Goal: Information Seeking & Learning: Learn about a topic

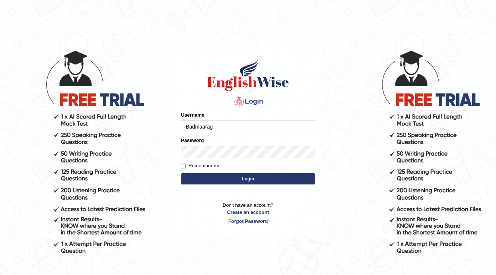
type input "Badmaarag"
click at [307, 179] on button "Login" at bounding box center [248, 178] width 134 height 11
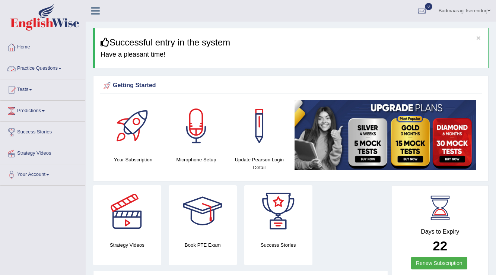
click at [60, 68] on link "Practice Questions" at bounding box center [42, 67] width 85 height 19
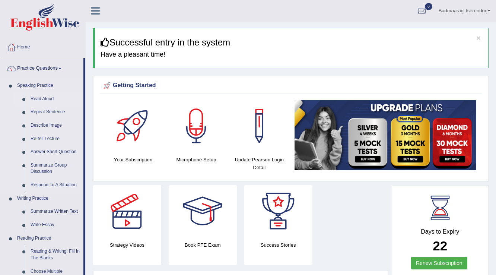
click at [45, 98] on link "Read Aloud" at bounding box center [55, 98] width 56 height 13
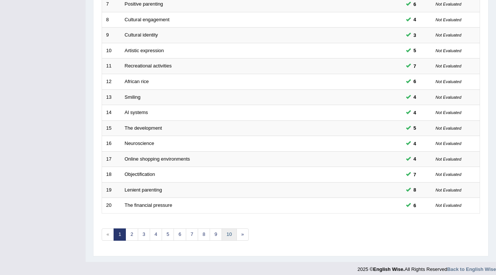
scroll to position [216, 0]
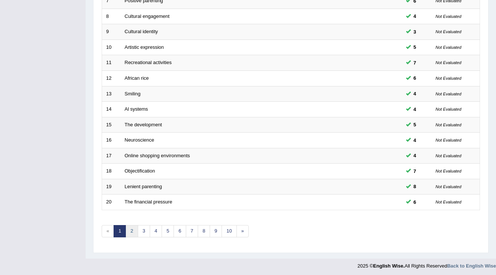
click at [128, 229] on link "2" at bounding box center [131, 231] width 12 height 12
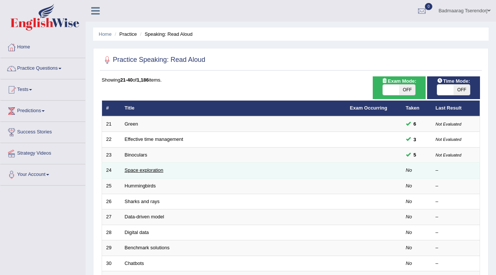
click at [147, 168] on link "Space exploration" at bounding box center [144, 170] width 39 height 6
click at [148, 168] on link "Space exploration" at bounding box center [144, 170] width 39 height 6
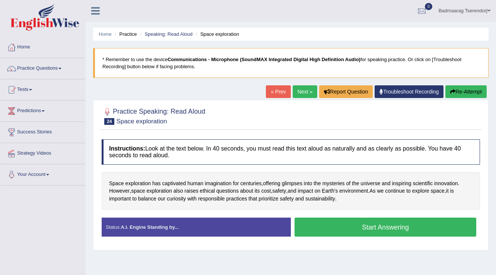
click at [338, 224] on button "Start Answering" at bounding box center [385, 226] width 182 height 19
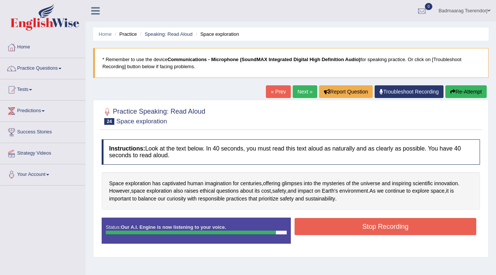
click at [337, 230] on button "Stop Recording" at bounding box center [385, 226] width 182 height 17
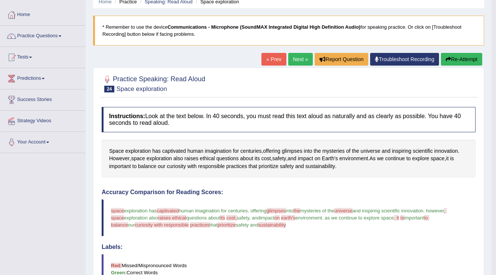
scroll to position [30, 0]
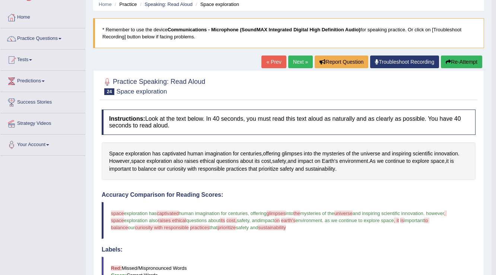
click at [462, 60] on button "Re-Attempt" at bounding box center [461, 61] width 41 height 13
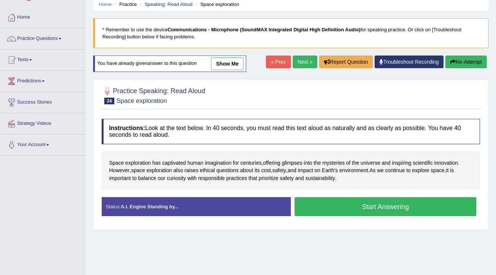
scroll to position [30, 0]
click at [337, 205] on button "Start Answering" at bounding box center [385, 206] width 182 height 19
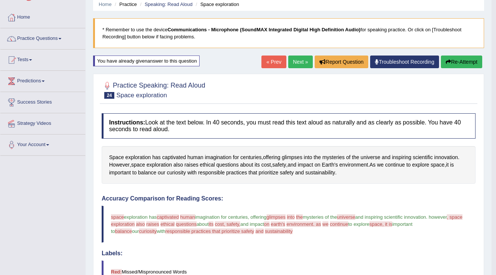
click at [469, 57] on button "Re-Attempt" at bounding box center [461, 61] width 41 height 13
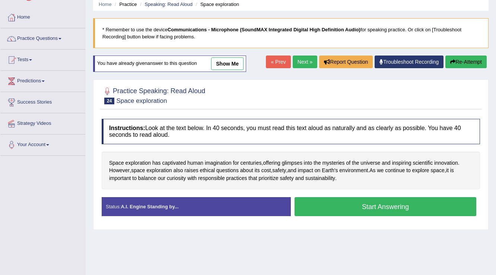
scroll to position [30, 0]
click at [427, 207] on button "Start Answering" at bounding box center [385, 206] width 182 height 19
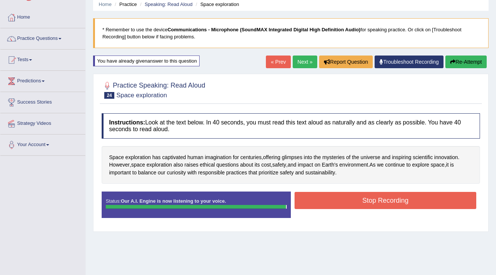
click at [339, 197] on button "Stop Recording" at bounding box center [385, 200] width 182 height 17
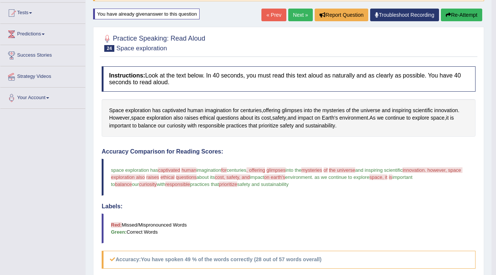
scroll to position [60, 0]
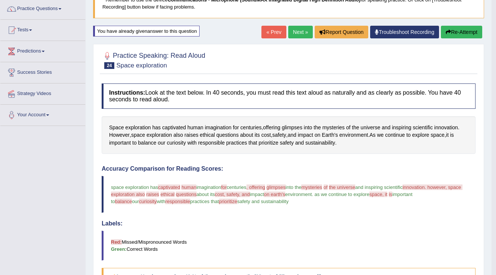
click at [464, 34] on button "Re-Attempt" at bounding box center [461, 32] width 41 height 13
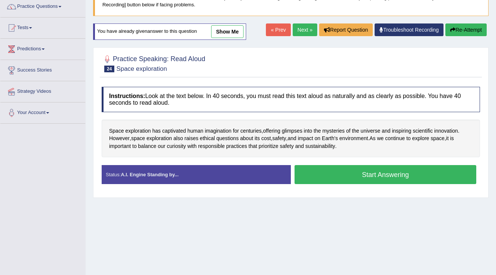
scroll to position [62, 0]
click at [345, 170] on button "Start Answering" at bounding box center [385, 174] width 182 height 19
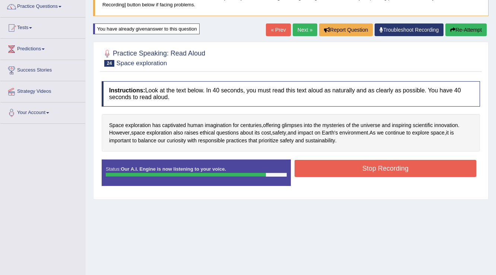
click at [353, 168] on button "Stop Recording" at bounding box center [385, 168] width 182 height 17
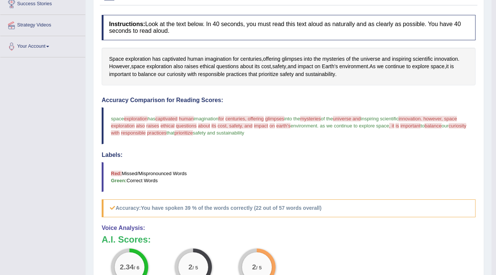
scroll to position [32, 0]
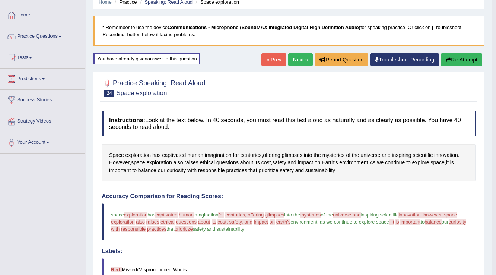
click at [466, 60] on button "Re-Attempt" at bounding box center [461, 59] width 41 height 13
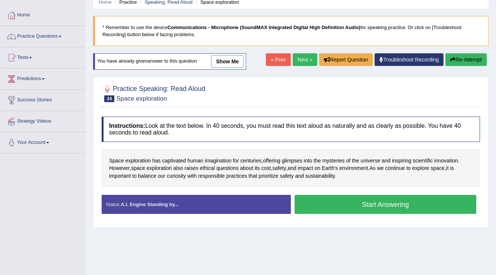
scroll to position [32, 0]
click at [348, 202] on button "Start Answering" at bounding box center [385, 204] width 182 height 19
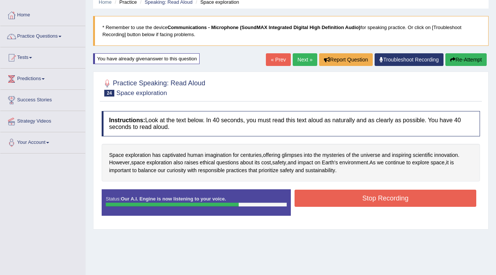
click at [348, 195] on button "Stop Recording" at bounding box center [385, 197] width 182 height 17
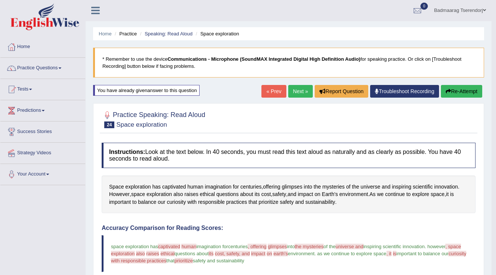
scroll to position [0, 0]
click at [298, 90] on link "Next »" at bounding box center [300, 91] width 25 height 13
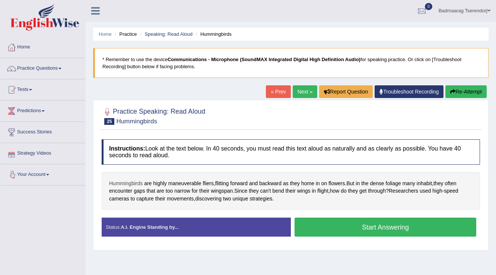
click at [132, 181] on span "Hummingbirds" at bounding box center [126, 183] width 34 height 8
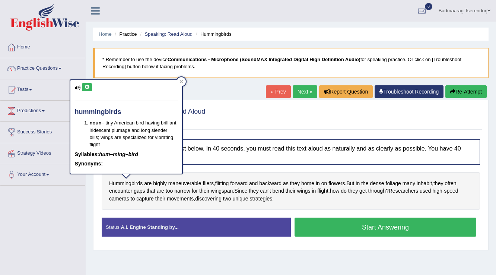
click at [179, 79] on div "hummingbirds noun – tiny American bird having brilliant iridescent plumage and …" at bounding box center [126, 129] width 113 height 100
click at [181, 79] on div at bounding box center [181, 81] width 9 height 9
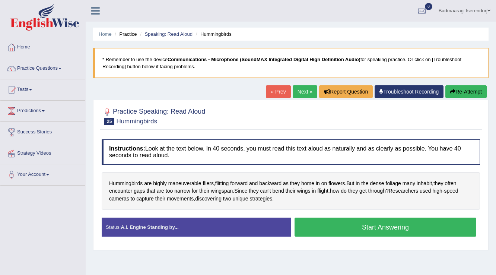
click at [357, 224] on button "Start Answering" at bounding box center [385, 226] width 182 height 19
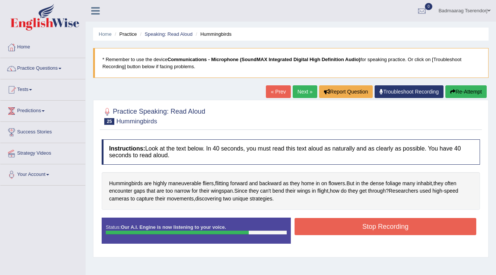
click at [341, 222] on button "Stop Recording" at bounding box center [385, 226] width 182 height 17
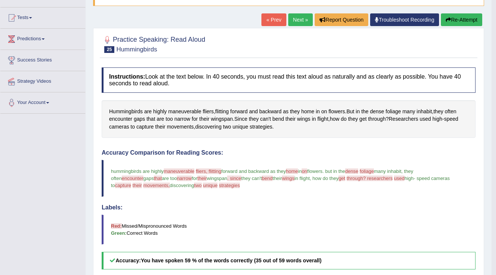
scroll to position [60, 0]
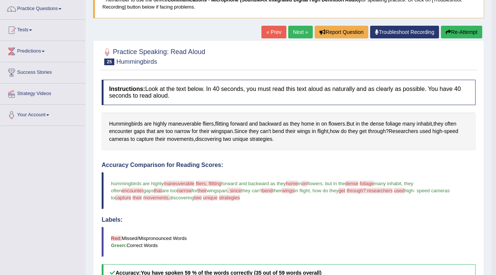
click at [465, 31] on button "Re-Attempt" at bounding box center [461, 32] width 41 height 13
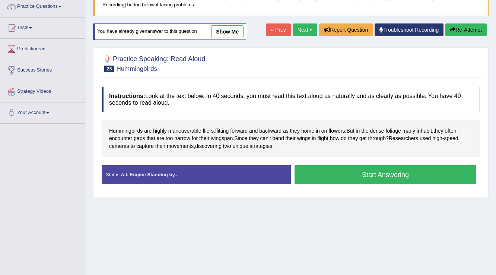
click at [375, 172] on button "Start Answering" at bounding box center [385, 174] width 182 height 19
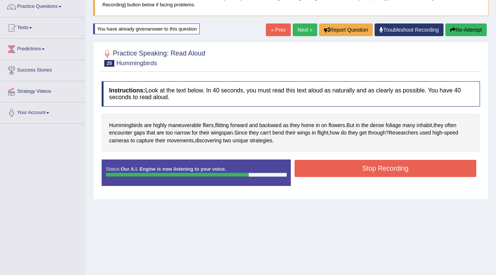
click at [346, 169] on button "Stop Recording" at bounding box center [385, 168] width 182 height 17
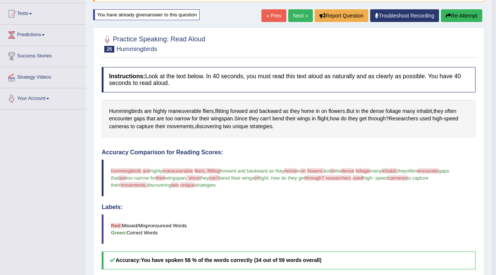
scroll to position [62, 0]
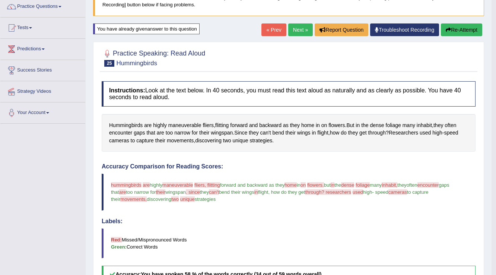
click at [464, 26] on button "Re-Attempt" at bounding box center [461, 29] width 41 height 13
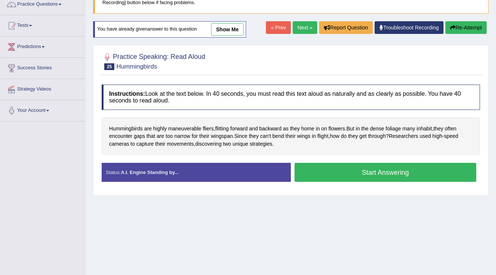
click at [338, 170] on button "Start Answering" at bounding box center [385, 172] width 182 height 19
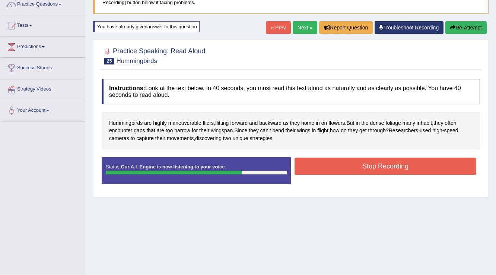
click at [341, 168] on button "Stop Recording" at bounding box center [385, 165] width 182 height 17
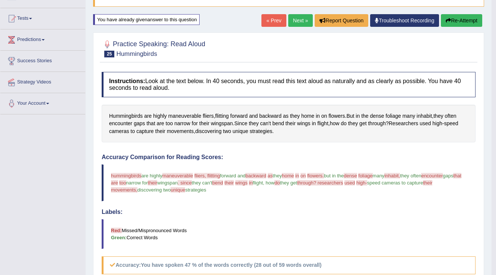
scroll to position [64, 0]
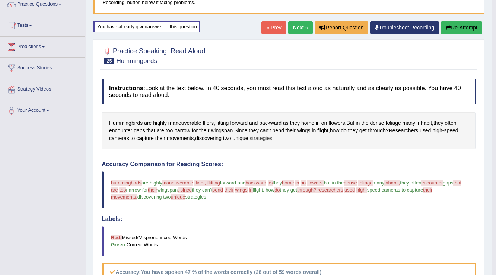
click at [261, 136] on span "strategies" at bounding box center [260, 138] width 23 height 8
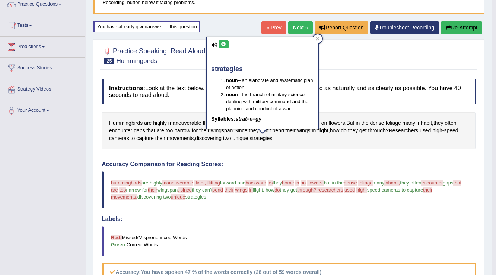
click at [217, 42] on div "strategies noun – an elaborate and systematic plan of action noun – the branch …" at bounding box center [263, 82] width 112 height 91
click at [221, 43] on icon at bounding box center [224, 44] width 6 height 4
click at [319, 39] on icon at bounding box center [318, 39] width 4 height 4
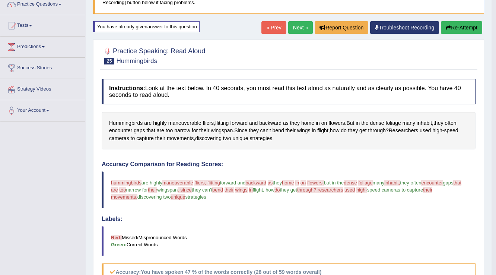
click at [454, 24] on button "Re-Attempt" at bounding box center [461, 27] width 41 height 13
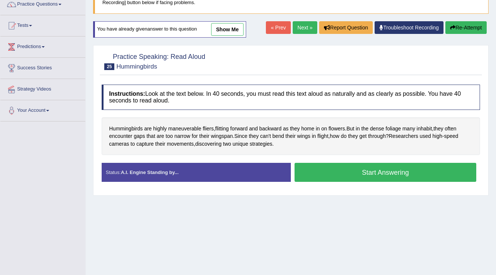
scroll to position [64, 0]
click at [319, 165] on button "Start Answering" at bounding box center [385, 172] width 182 height 19
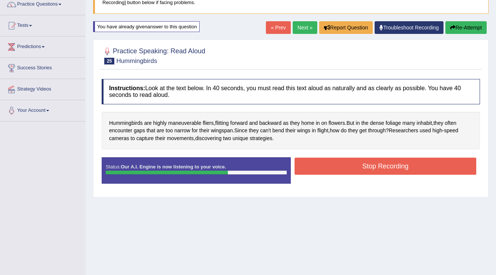
click at [319, 165] on button "Stop Recording" at bounding box center [385, 165] width 182 height 17
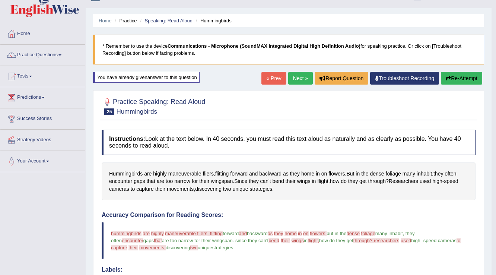
scroll to position [0, 0]
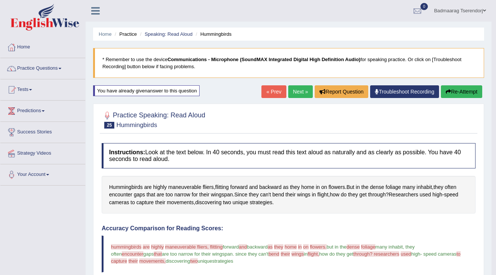
click at [295, 90] on link "Next »" at bounding box center [300, 91] width 25 height 13
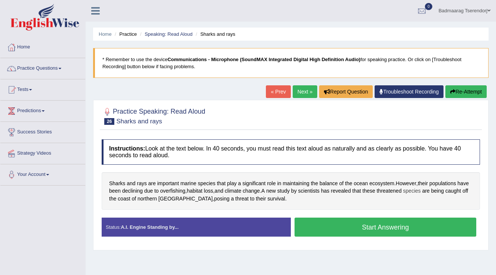
click at [419, 189] on span "species" at bounding box center [411, 191] width 17 height 8
click at [419, 189] on body "Toggle navigation Home Practice Questions Speaking Practice Read Aloud Repeat S…" at bounding box center [248, 137] width 496 height 275
click at [409, 190] on span "species" at bounding box center [411, 191] width 17 height 8
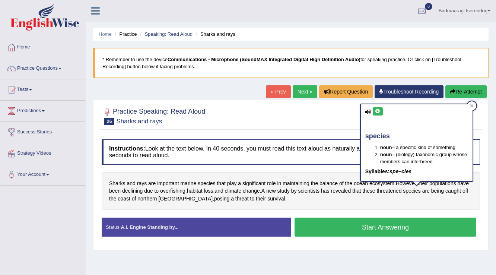
click at [373, 110] on button at bounding box center [378, 111] width 10 height 8
click at [472, 104] on icon at bounding box center [472, 106] width 4 height 4
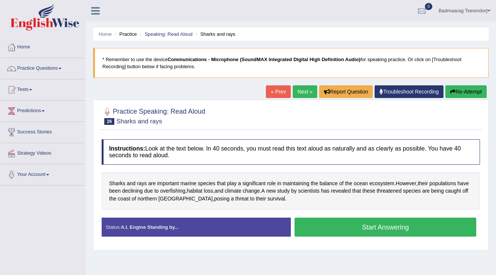
click at [340, 222] on button "Start Answering" at bounding box center [385, 226] width 182 height 19
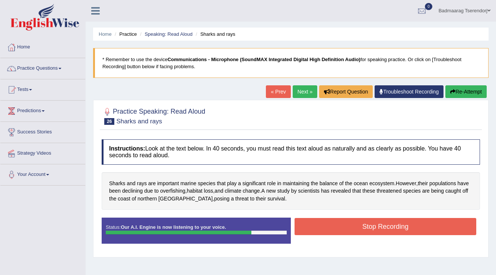
click at [341, 226] on button "Stop Recording" at bounding box center [385, 226] width 182 height 17
click at [342, 227] on div "Status: Our A.I. Engine is now listening to your voice. Start Answering Stop Re…" at bounding box center [291, 234] width 378 height 34
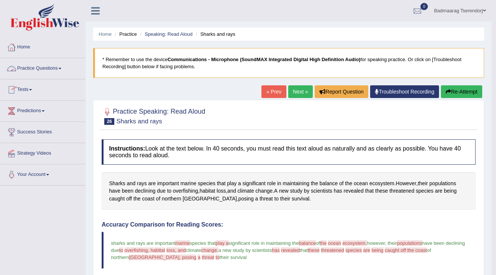
click at [61, 68] on span at bounding box center [59, 68] width 3 height 1
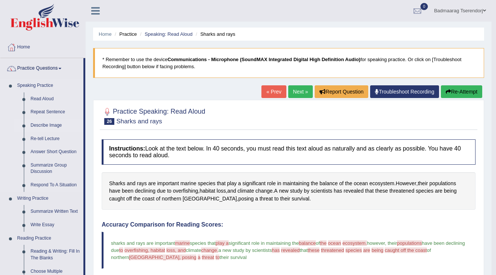
click at [39, 125] on link "Describe Image" at bounding box center [55, 125] width 56 height 13
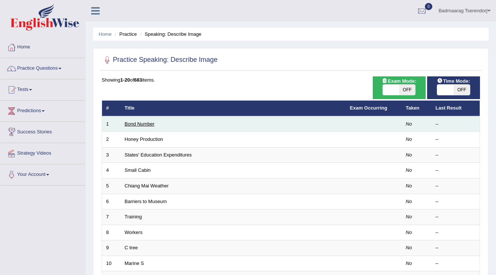
click at [145, 123] on link "Bond Number" at bounding box center [140, 124] width 30 height 6
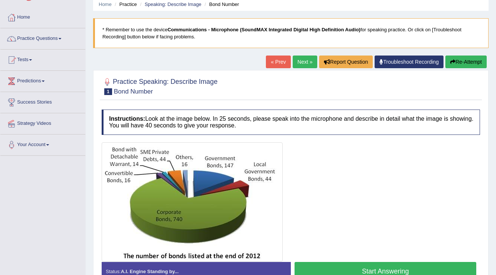
scroll to position [30, 0]
click at [307, 65] on link "Next »" at bounding box center [305, 61] width 25 height 13
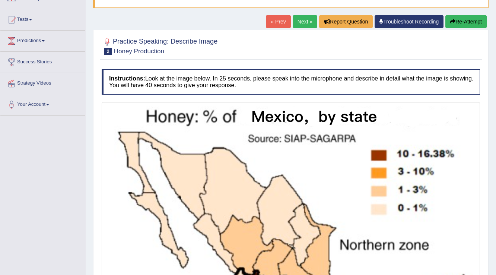
scroll to position [60, 0]
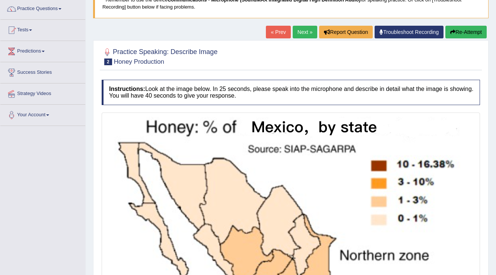
click at [293, 29] on link "Next »" at bounding box center [305, 32] width 25 height 13
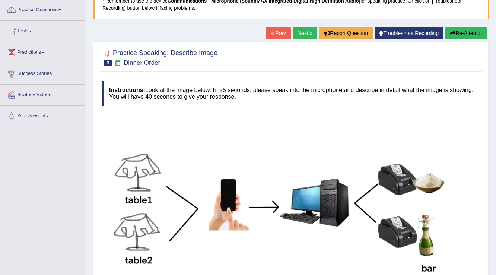
scroll to position [58, 0]
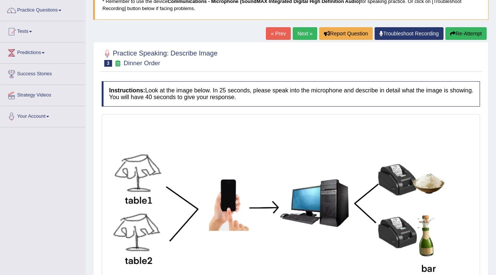
click at [297, 28] on link "Next »" at bounding box center [305, 33] width 25 height 13
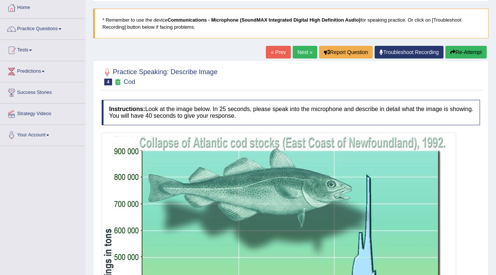
scroll to position [30, 0]
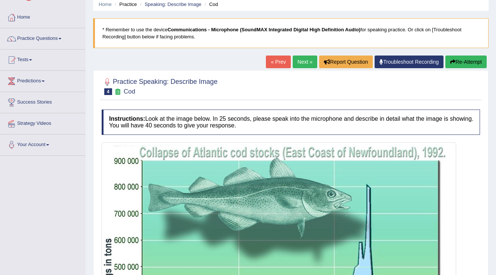
click at [295, 61] on link "Next »" at bounding box center [305, 61] width 25 height 13
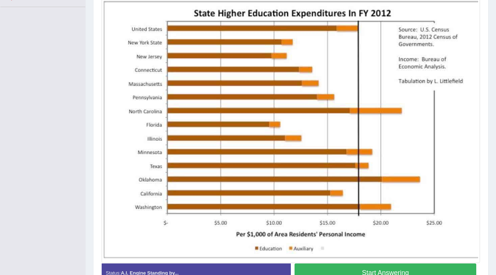
scroll to position [193, 0]
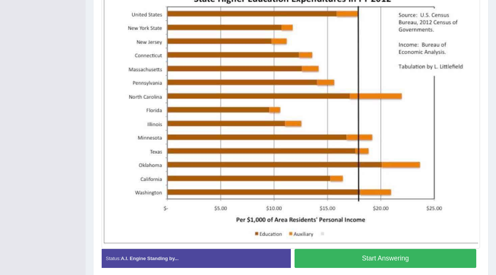
click at [320, 257] on button "Start Answering" at bounding box center [385, 258] width 182 height 19
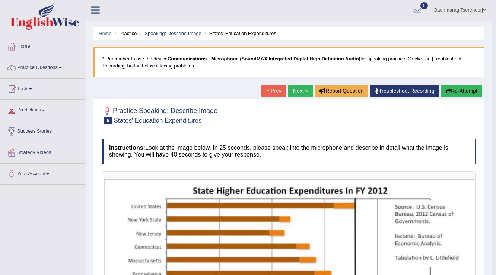
scroll to position [0, 0]
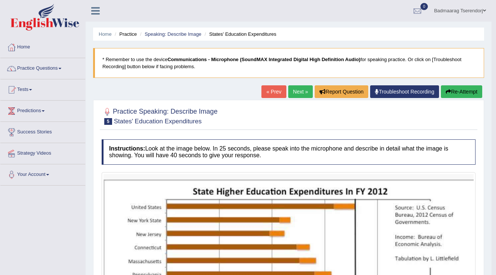
click at [459, 91] on button "Re-Attempt" at bounding box center [461, 91] width 41 height 13
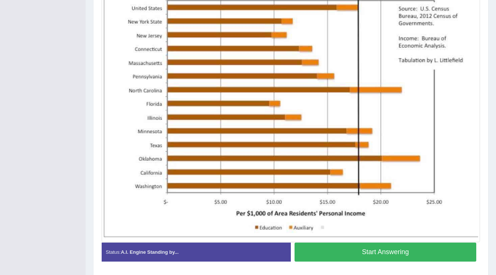
click at [433, 250] on button "Start Answering" at bounding box center [385, 251] width 182 height 19
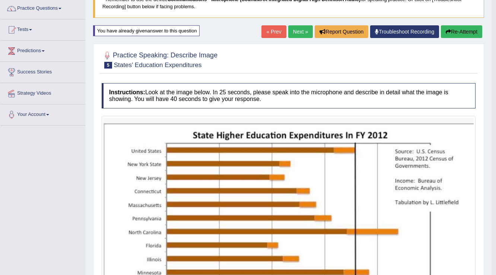
scroll to position [54, 0]
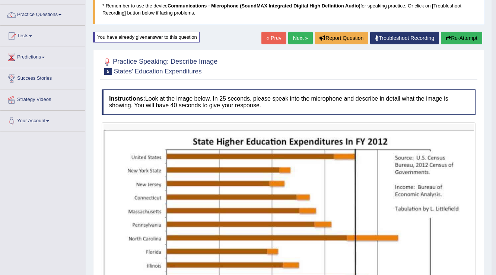
click at [468, 36] on button "Re-Attempt" at bounding box center [461, 38] width 41 height 13
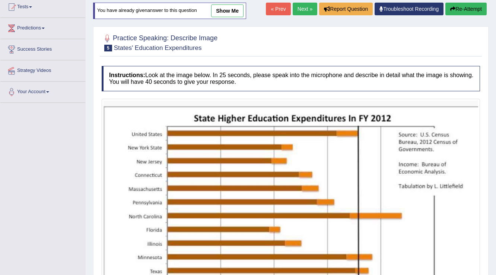
scroll to position [54, 0]
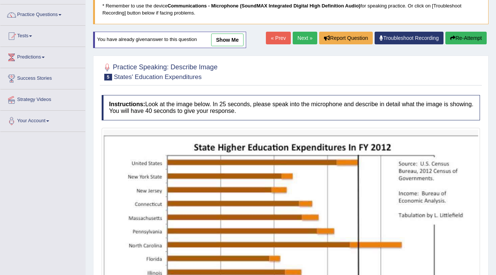
click at [304, 37] on link "Next »" at bounding box center [305, 38] width 25 height 13
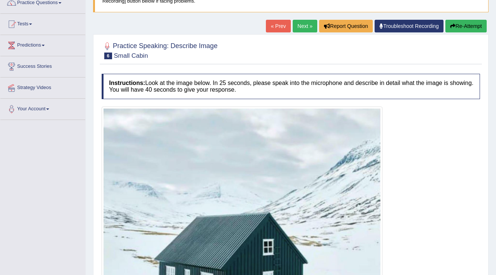
scroll to position [60, 0]
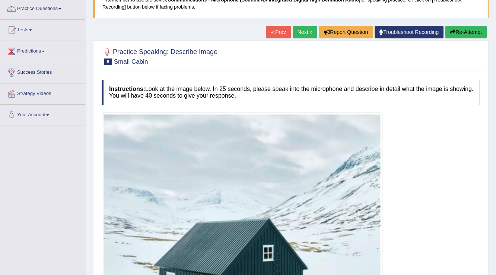
click at [294, 32] on link "Next »" at bounding box center [305, 32] width 25 height 13
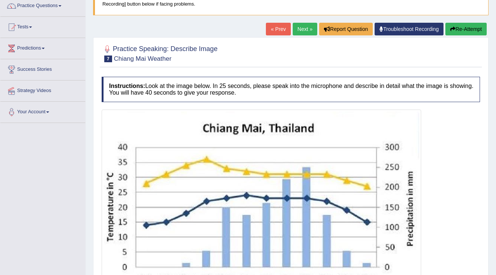
scroll to position [60, 0]
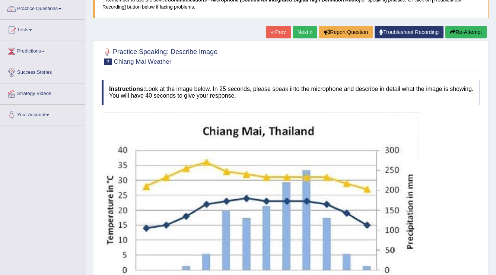
click at [306, 32] on link "Next »" at bounding box center [305, 32] width 25 height 13
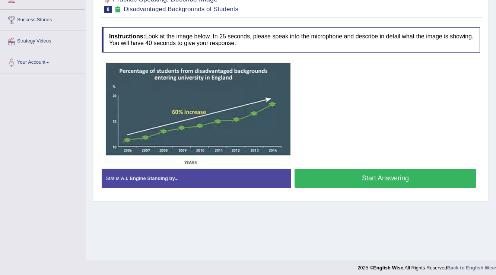
scroll to position [86, 0]
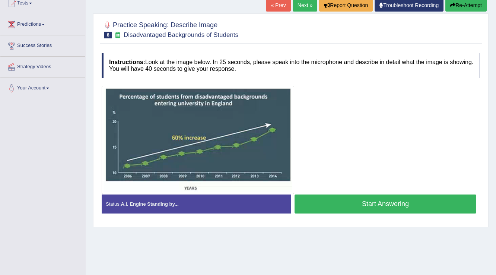
click at [405, 198] on button "Start Answering" at bounding box center [385, 203] width 182 height 19
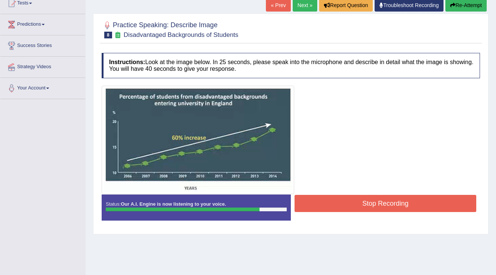
click at [365, 207] on button "Stop Recording" at bounding box center [385, 203] width 182 height 17
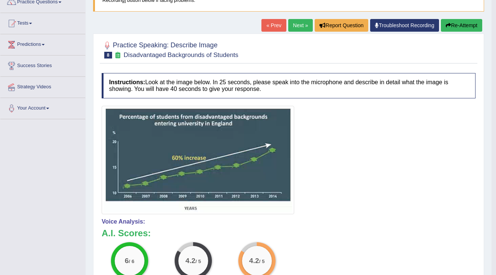
scroll to position [57, 0]
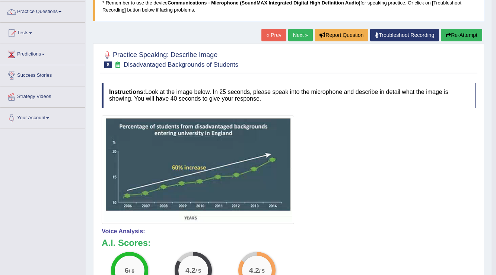
click at [465, 31] on button "Re-Attempt" at bounding box center [461, 35] width 41 height 13
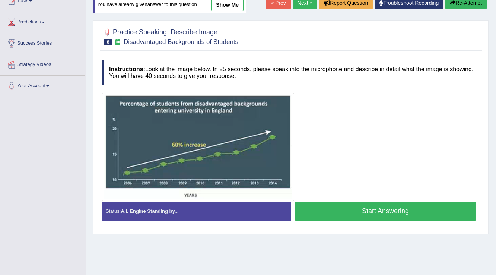
scroll to position [116, 0]
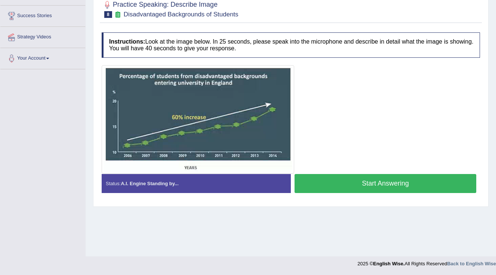
click at [320, 182] on button "Start Answering" at bounding box center [385, 183] width 182 height 19
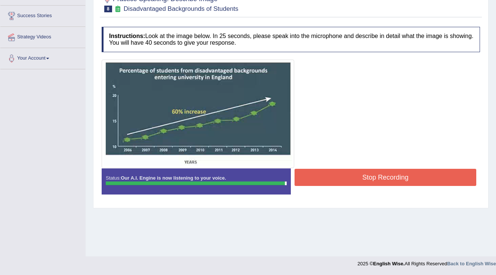
click at [390, 175] on button "Stop Recording" at bounding box center [385, 177] width 182 height 17
click at [390, 175] on div "Status: Our A.I. Engine is now listening to your voice. Start Answering Stop Re…" at bounding box center [291, 185] width 378 height 34
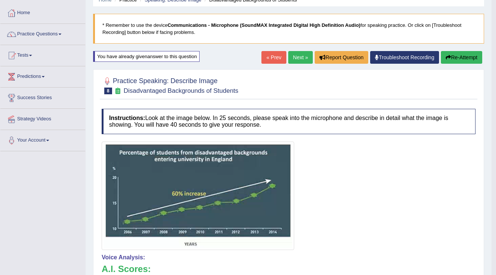
scroll to position [27, 0]
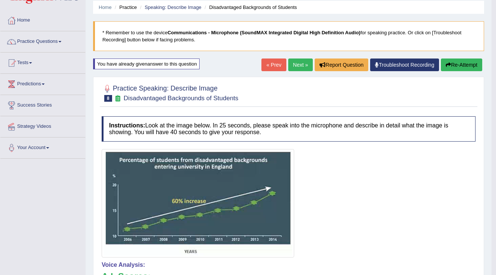
click at [468, 62] on button "Re-Attempt" at bounding box center [461, 64] width 41 height 13
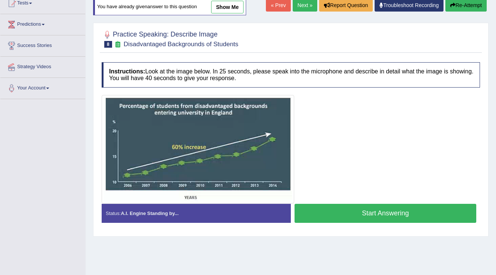
click at [424, 212] on button "Start Answering" at bounding box center [385, 213] width 182 height 19
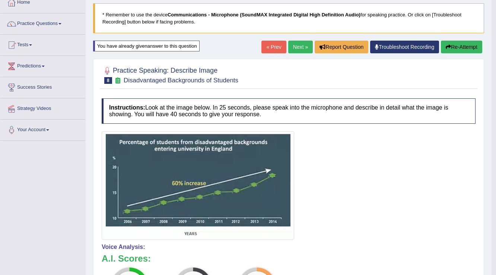
scroll to position [27, 0]
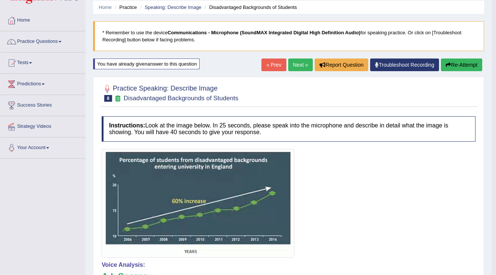
click at [468, 61] on button "Re-Attempt" at bounding box center [461, 64] width 41 height 13
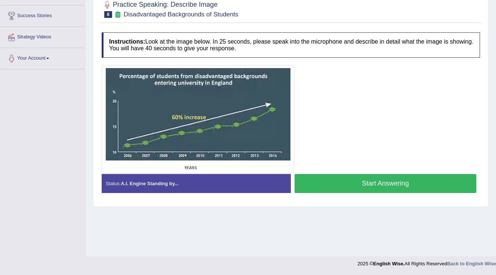
click at [319, 176] on button "Start Answering" at bounding box center [385, 183] width 182 height 19
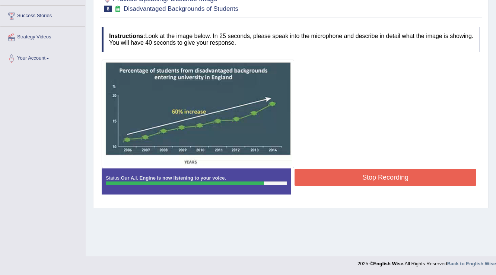
click at [351, 173] on button "Stop Recording" at bounding box center [385, 177] width 182 height 17
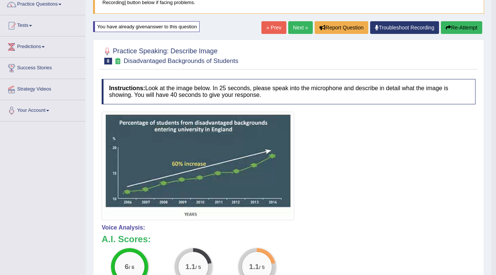
scroll to position [27, 0]
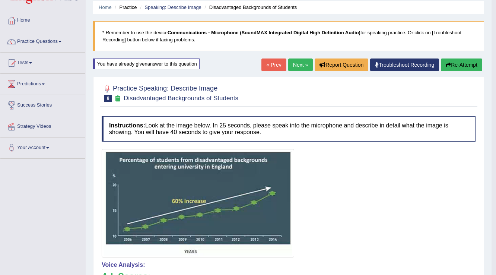
click at [462, 61] on button "Re-Attempt" at bounding box center [461, 64] width 41 height 13
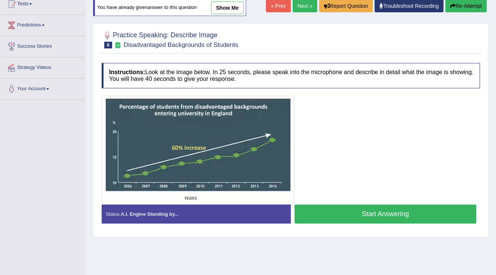
scroll to position [86, 0]
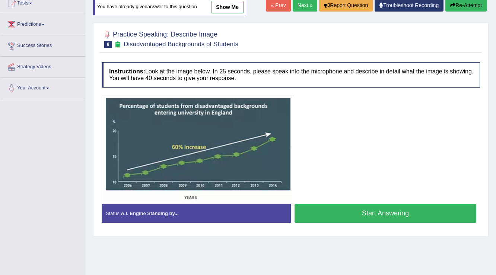
click at [344, 212] on button "Start Answering" at bounding box center [385, 213] width 182 height 19
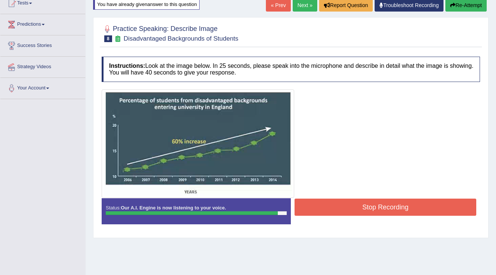
click at [351, 205] on button "Stop Recording" at bounding box center [385, 206] width 182 height 17
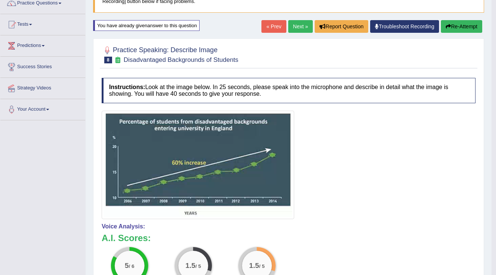
scroll to position [57, 0]
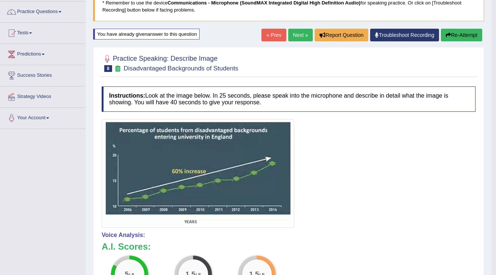
click at [460, 36] on button "Re-Attempt" at bounding box center [461, 35] width 41 height 13
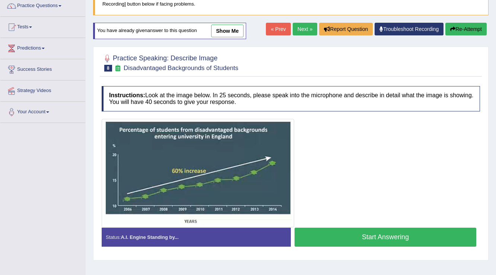
click at [353, 238] on button "Start Answering" at bounding box center [385, 236] width 182 height 19
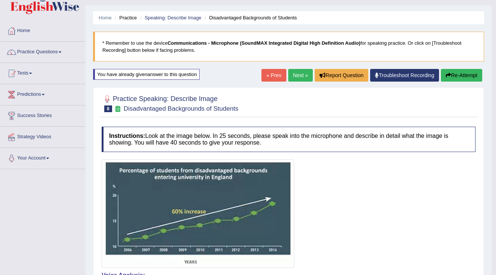
scroll to position [3, 0]
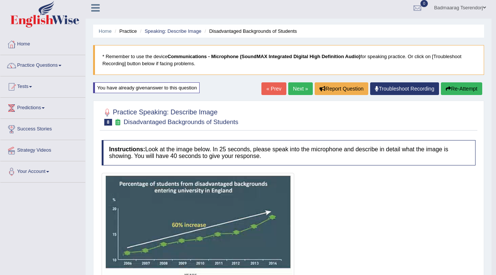
click at [465, 88] on button "Re-Attempt" at bounding box center [461, 88] width 41 height 13
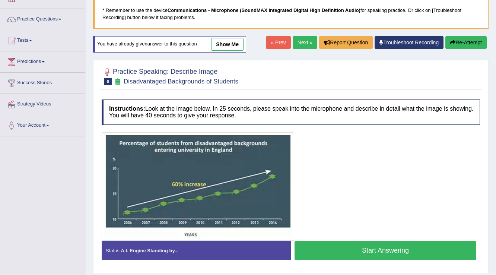
scroll to position [63, 0]
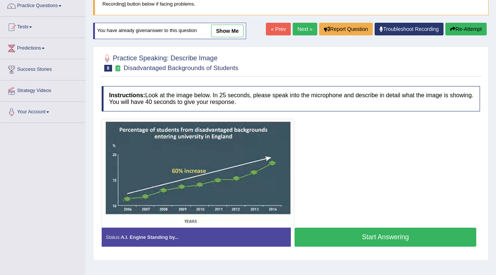
click at [402, 233] on button "Start Answering" at bounding box center [385, 236] width 182 height 19
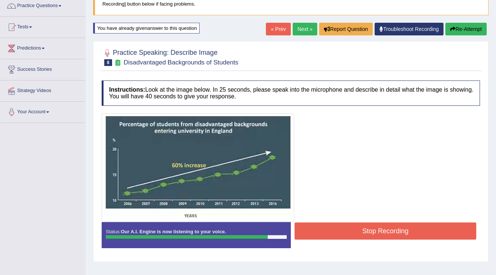
click at [351, 233] on button "Stop Recording" at bounding box center [385, 230] width 182 height 17
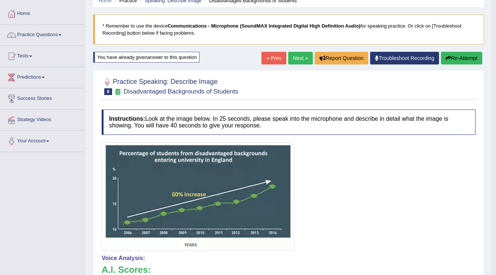
scroll to position [33, 0]
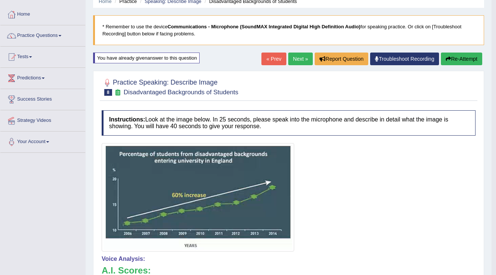
click at [462, 58] on button "Re-Attempt" at bounding box center [461, 58] width 41 height 13
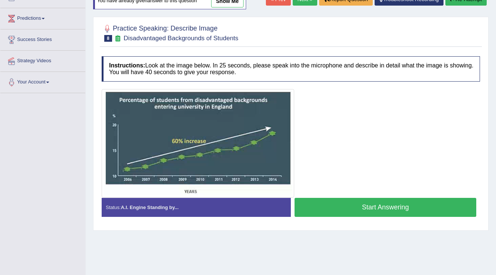
click at [338, 205] on button "Start Answering" at bounding box center [385, 207] width 182 height 19
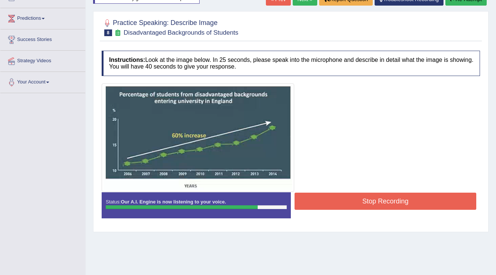
click at [348, 198] on button "Stop Recording" at bounding box center [385, 200] width 182 height 17
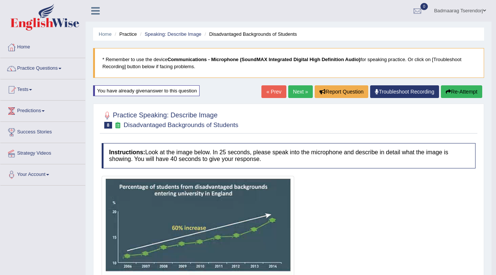
click at [296, 89] on link "Next »" at bounding box center [300, 91] width 25 height 13
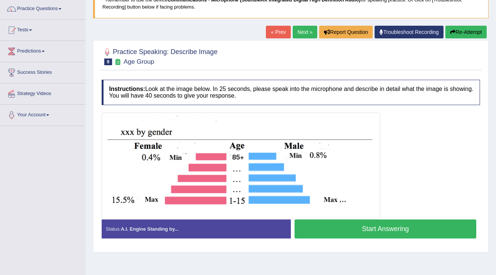
click at [444, 226] on button "Start Answering" at bounding box center [385, 228] width 182 height 19
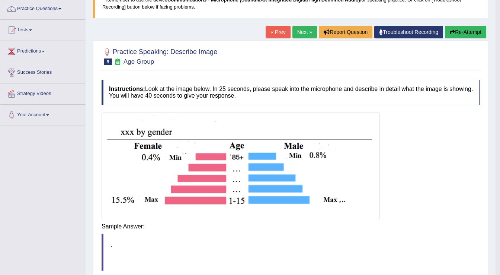
click at [338, 227] on div "Instructions: Look at the image below. In 25 seconds, please speak into the mic…" at bounding box center [291, 195] width 382 height 238
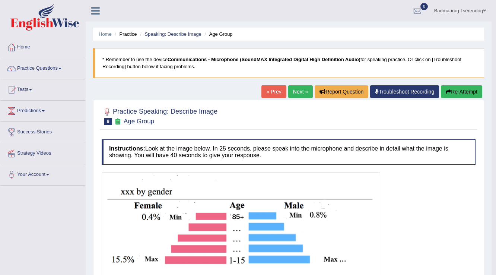
click at [455, 92] on button "Re-Attempt" at bounding box center [461, 91] width 41 height 13
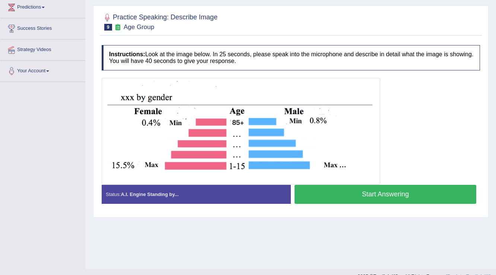
scroll to position [116, 0]
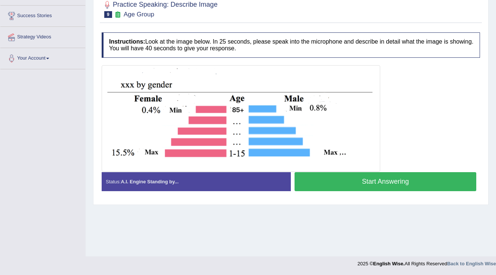
click at [383, 185] on button "Start Answering" at bounding box center [385, 181] width 182 height 19
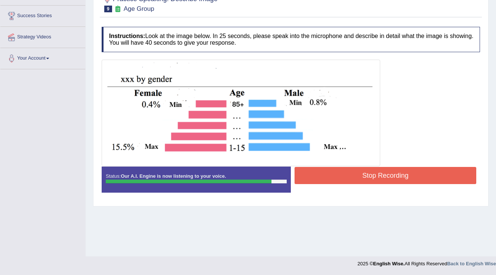
click at [357, 170] on button "Stop Recording" at bounding box center [385, 175] width 182 height 17
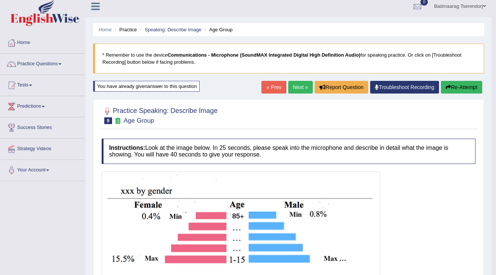
scroll to position [0, 0]
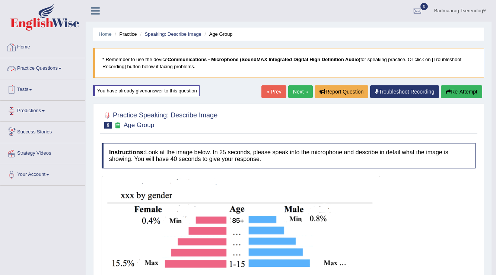
click at [58, 68] on link "Practice Questions" at bounding box center [42, 67] width 85 height 19
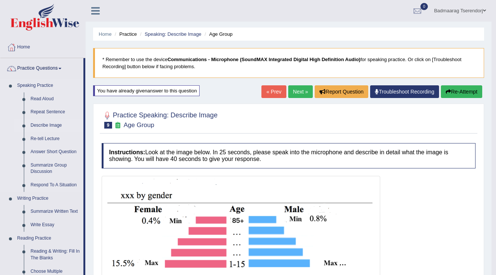
click at [57, 125] on link "Describe Image" at bounding box center [55, 125] width 56 height 13
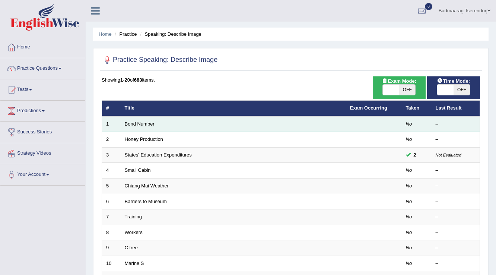
click at [138, 122] on link "Bond Number" at bounding box center [140, 124] width 30 height 6
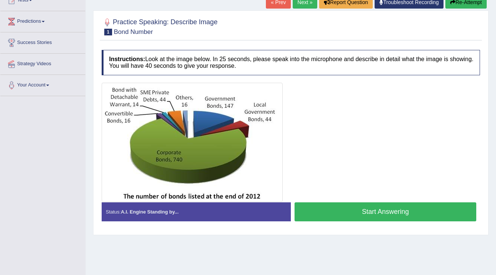
click at [353, 208] on button "Start Answering" at bounding box center [385, 211] width 182 height 19
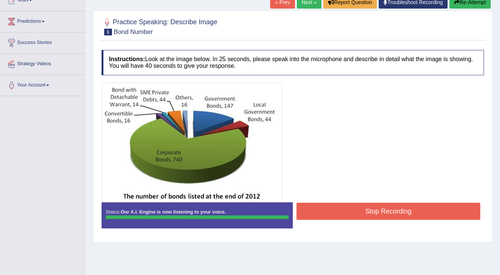
click at [0, 0] on blockquote "." at bounding box center [0, 0] width 0 height 0
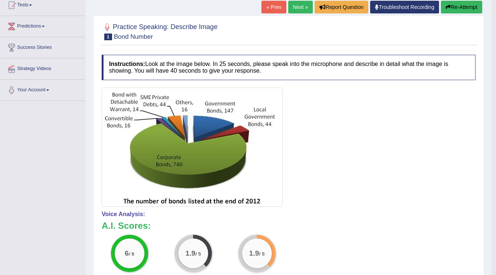
scroll to position [60, 0]
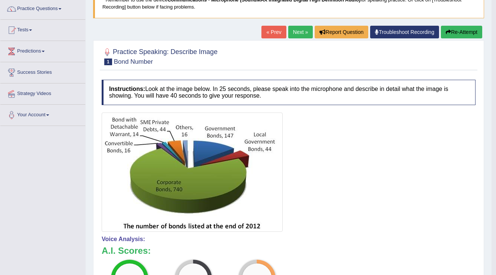
click at [469, 32] on button "Re-Attempt" at bounding box center [461, 32] width 41 height 13
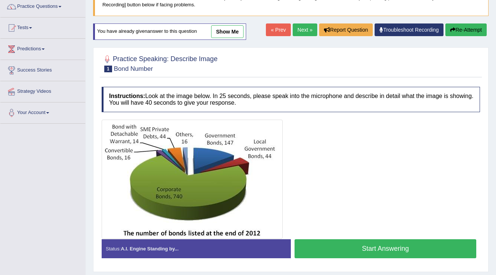
click at [352, 242] on button "Start Answering" at bounding box center [385, 248] width 182 height 19
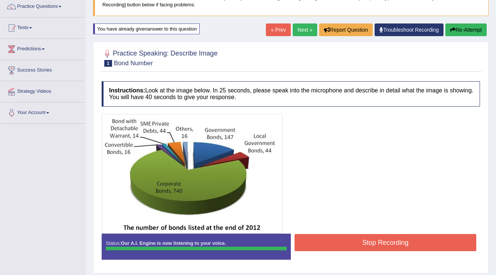
click at [334, 245] on button "Stop Recording" at bounding box center [385, 242] width 182 height 17
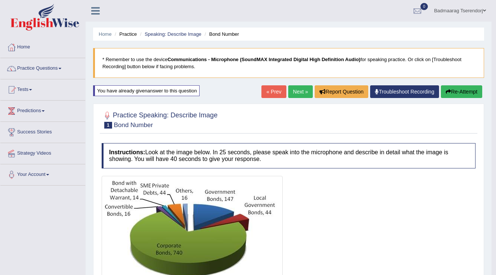
click at [464, 89] on button "Re-Attempt" at bounding box center [461, 91] width 41 height 13
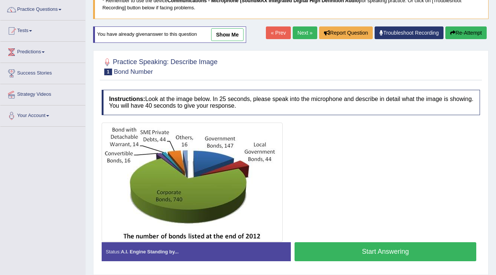
scroll to position [60, 0]
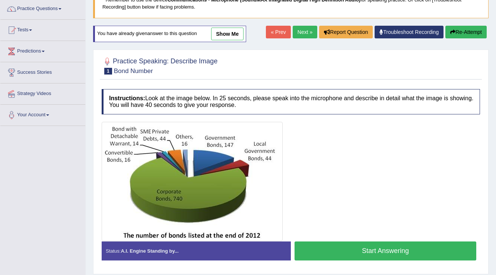
click at [326, 248] on button "Start Answering" at bounding box center [385, 250] width 182 height 19
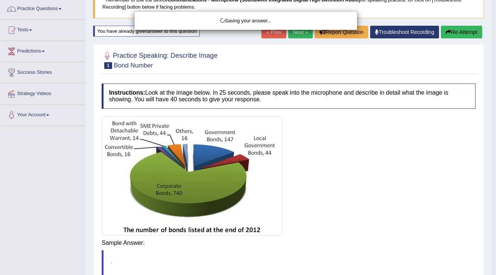
click at [329, 215] on body "Toggle navigation Home Practice Questions Speaking Practice Read Aloud Repeat S…" at bounding box center [248, 77] width 496 height 275
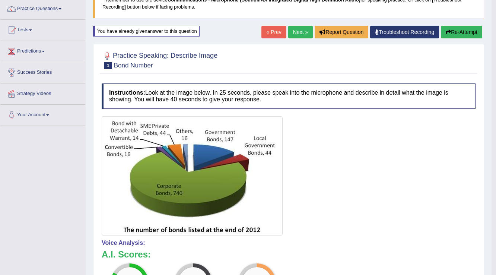
scroll to position [0, 0]
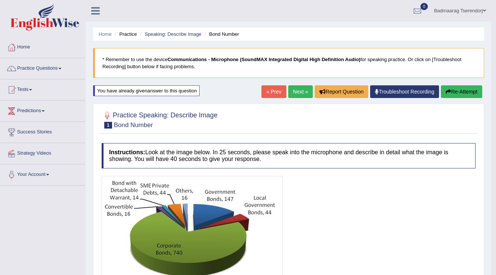
click at [291, 93] on link "Next »" at bounding box center [300, 91] width 25 height 13
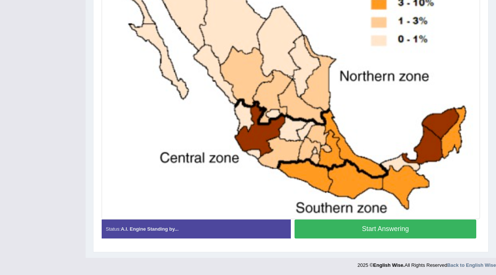
scroll to position [239, 0]
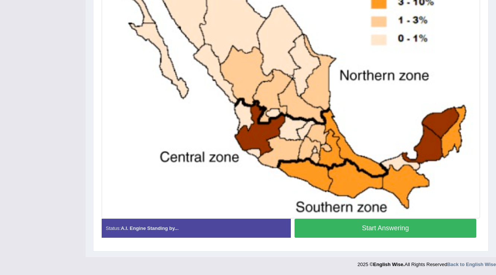
click at [325, 223] on button "Start Answering" at bounding box center [385, 228] width 182 height 19
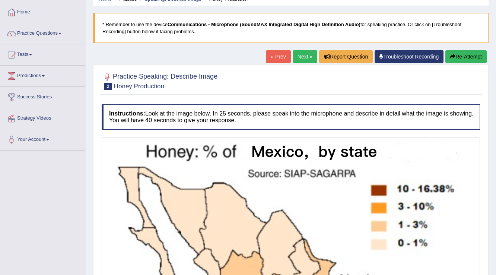
scroll to position [31, 0]
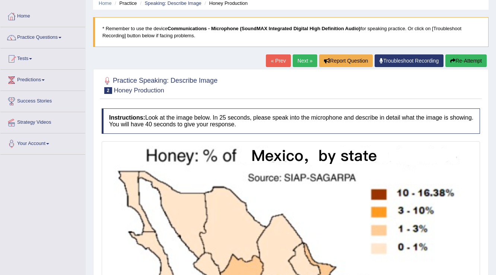
click at [474, 59] on button "Re-Attempt" at bounding box center [465, 60] width 41 height 13
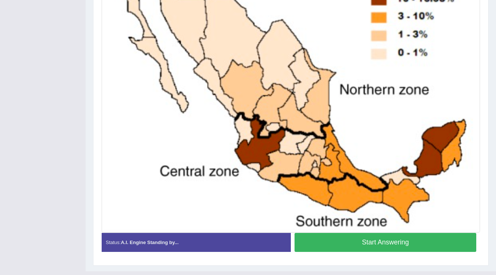
scroll to position [239, 0]
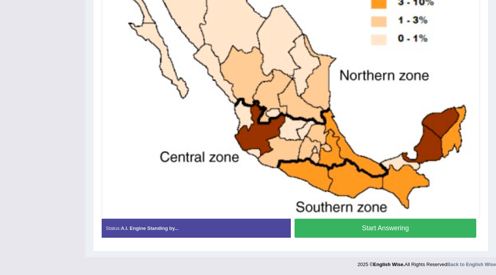
click at [339, 222] on button "Start Answering" at bounding box center [385, 228] width 182 height 19
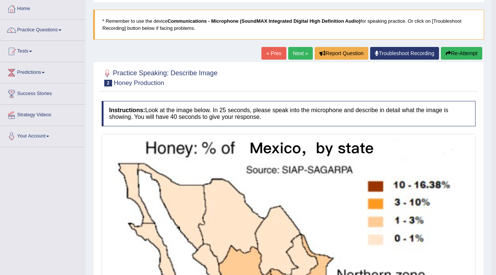
scroll to position [38, 0]
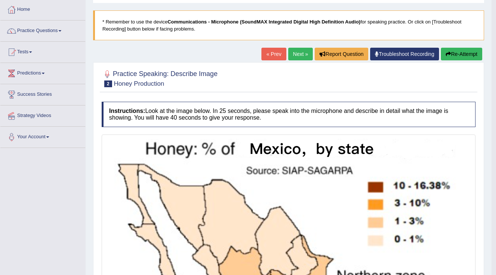
click at [464, 53] on button "Re-Attempt" at bounding box center [461, 54] width 41 height 13
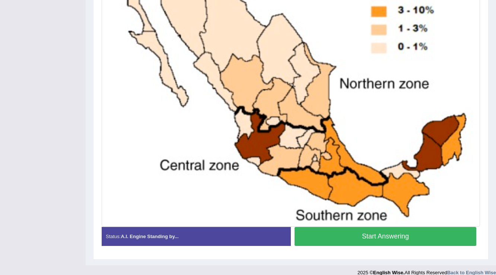
scroll to position [248, 0]
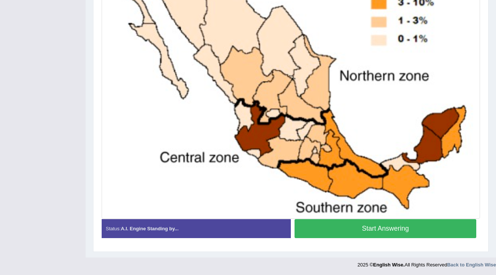
click at [352, 226] on button "Start Answering" at bounding box center [385, 228] width 182 height 19
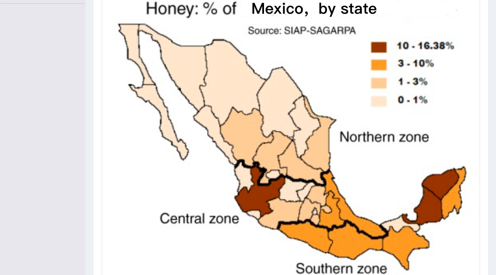
scroll to position [213, 0]
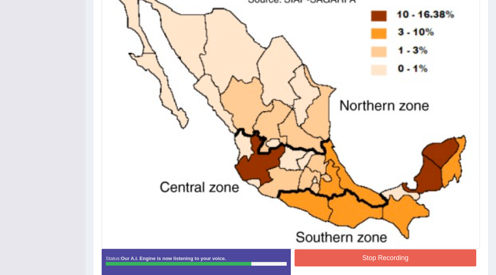
click at [374, 251] on button "Stop Recording" at bounding box center [385, 257] width 182 height 17
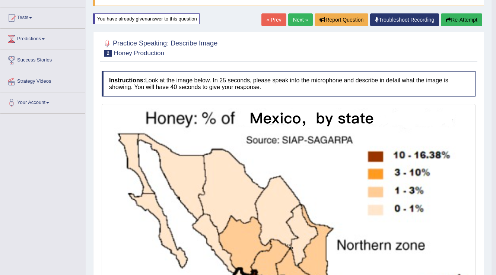
scroll to position [64, 0]
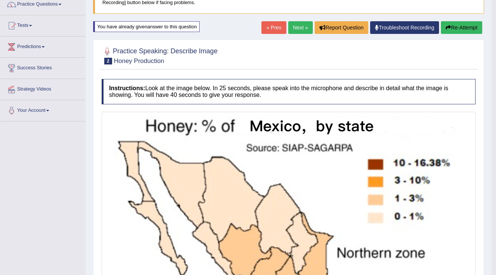
click at [461, 28] on button "Re-Attempt" at bounding box center [461, 27] width 41 height 13
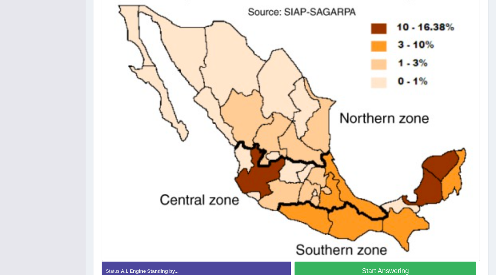
scroll to position [248, 0]
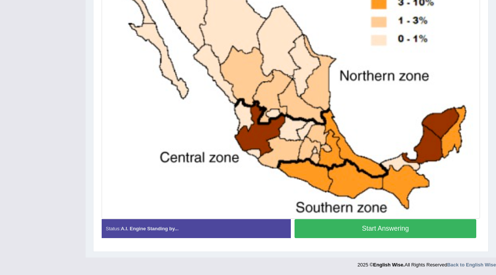
click at [417, 228] on button "Start Answering" at bounding box center [385, 228] width 182 height 19
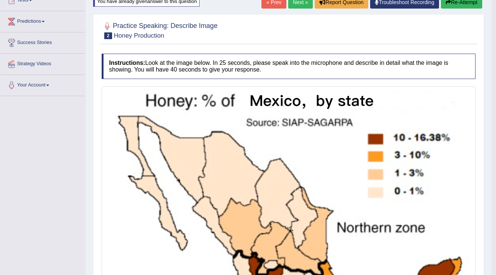
scroll to position [0, 0]
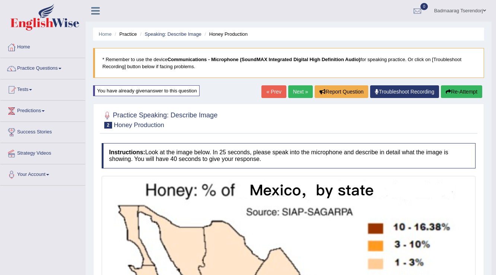
click at [470, 92] on button "Re-Attempt" at bounding box center [461, 91] width 41 height 13
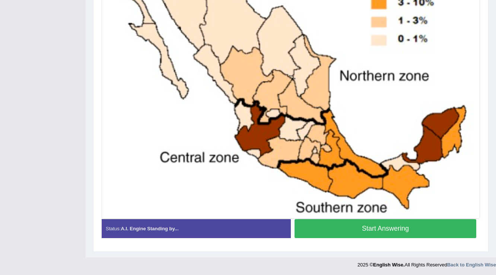
click at [420, 227] on button "Start Answering" at bounding box center [385, 228] width 182 height 19
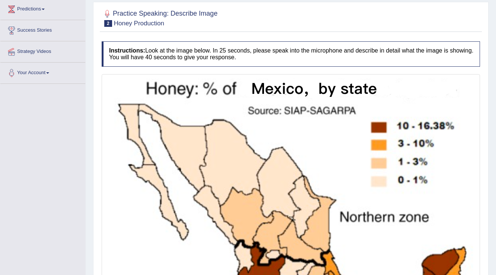
scroll to position [34, 0]
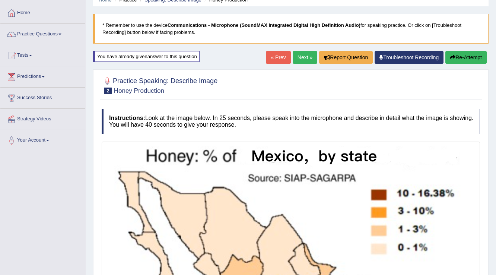
click at [463, 57] on button "Re-Attempt" at bounding box center [465, 57] width 41 height 13
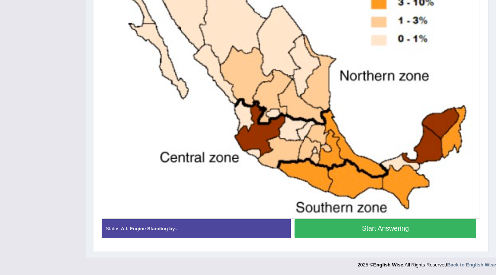
click at [360, 225] on button "Start Answering" at bounding box center [385, 228] width 182 height 19
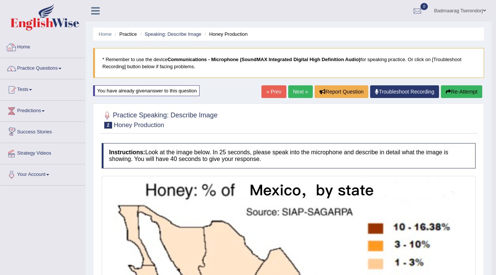
click at [29, 48] on link "Home" at bounding box center [42, 46] width 85 height 19
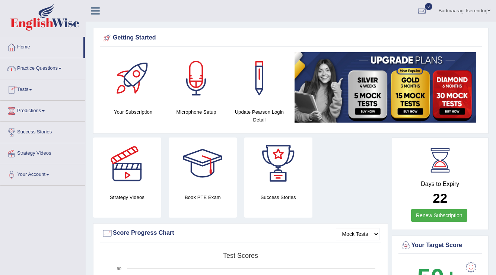
click at [56, 69] on link "Practice Questions" at bounding box center [42, 67] width 85 height 19
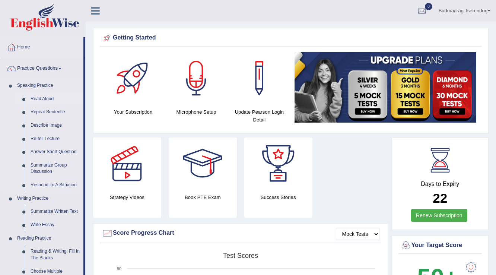
click at [47, 98] on link "Read Aloud" at bounding box center [55, 98] width 56 height 13
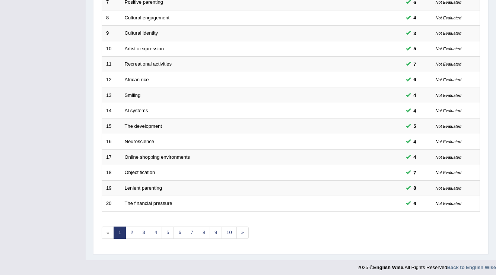
scroll to position [216, 0]
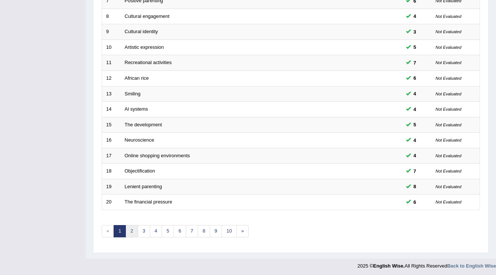
click at [132, 226] on link "2" at bounding box center [131, 231] width 12 height 12
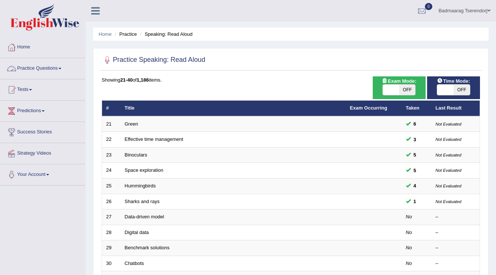
click at [63, 65] on link "Practice Questions" at bounding box center [42, 67] width 85 height 19
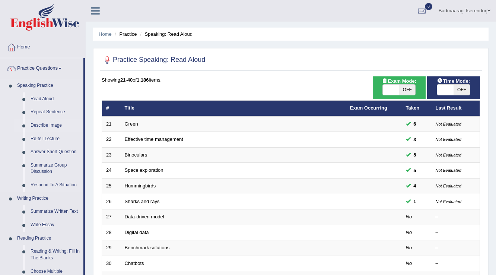
click at [51, 126] on link "Describe Image" at bounding box center [55, 125] width 56 height 13
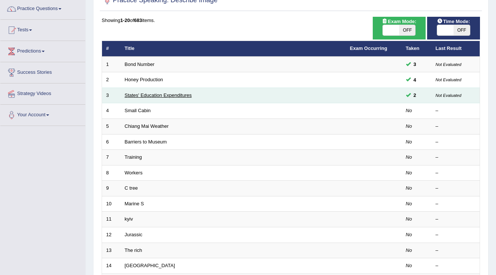
scroll to position [60, 0]
click at [142, 94] on link "States' Education Expenditures" at bounding box center [158, 95] width 67 height 6
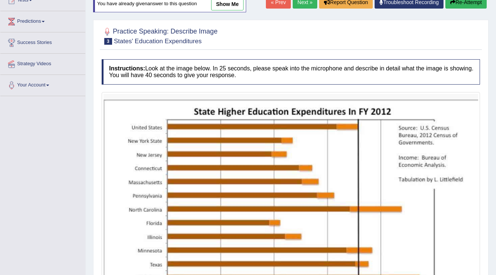
scroll to position [232, 0]
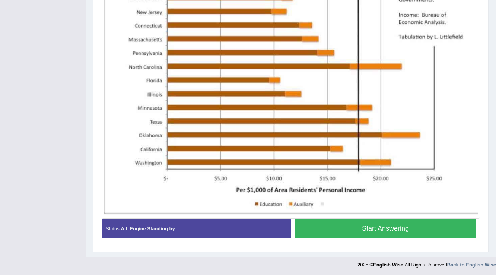
click at [347, 230] on button "Start Answering" at bounding box center [385, 228] width 182 height 19
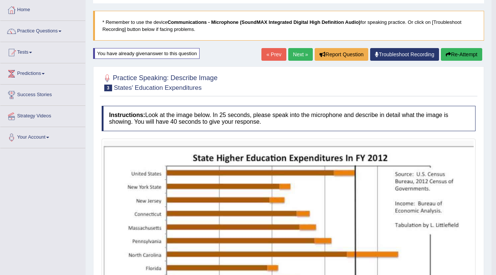
scroll to position [48, 0]
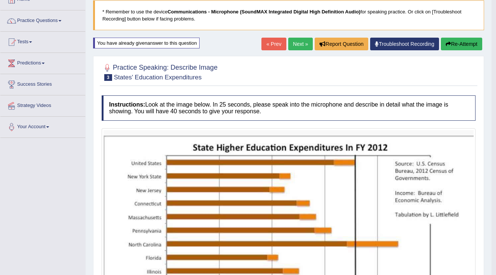
click at [463, 42] on button "Re-Attempt" at bounding box center [461, 44] width 41 height 13
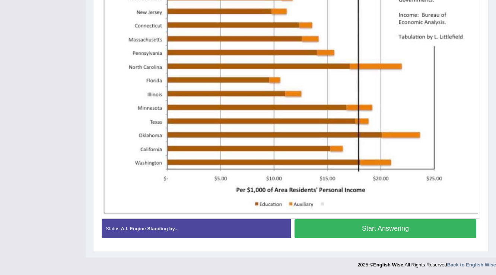
click at [421, 228] on button "Start Answering" at bounding box center [385, 228] width 182 height 19
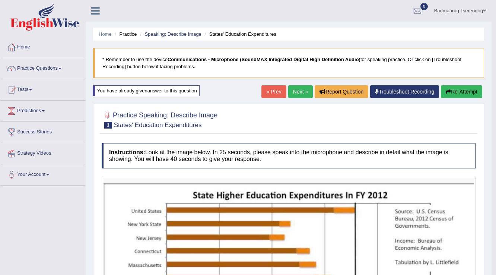
click at [20, 46] on link "Home" at bounding box center [42, 46] width 85 height 19
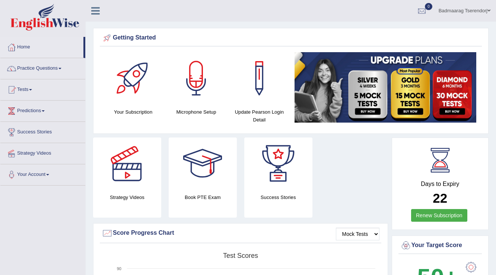
click at [487, 10] on link "Badmaarag Tserendorj" at bounding box center [464, 9] width 63 height 19
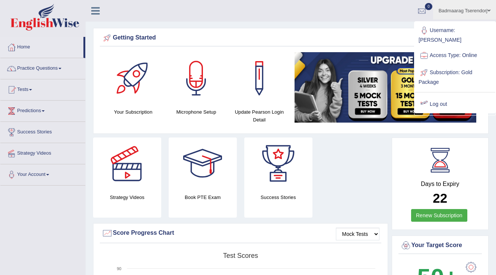
click at [452, 98] on link "Log out" at bounding box center [455, 104] width 80 height 17
